Goal: Navigation & Orientation: Find specific page/section

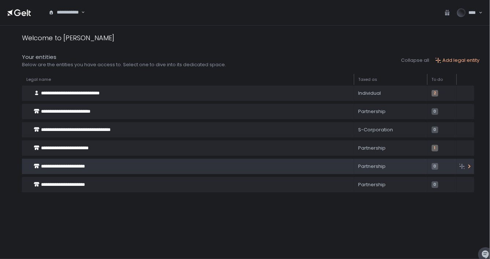
click at [48, 167] on span "**********" at bounding box center [63, 166] width 44 height 5
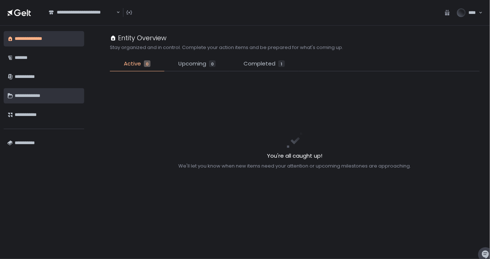
click at [25, 95] on div "**********" at bounding box center [48, 96] width 66 height 12
